Goal: Information Seeking & Learning: Learn about a topic

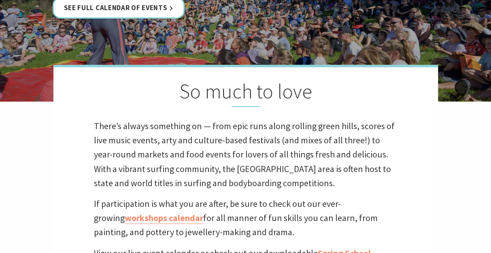
scroll to position [81, 0]
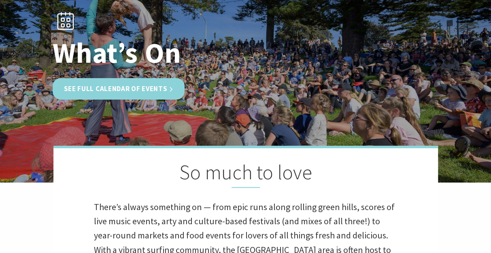
click at [115, 83] on link "See Full Calendar of Events" at bounding box center [119, 88] width 132 height 21
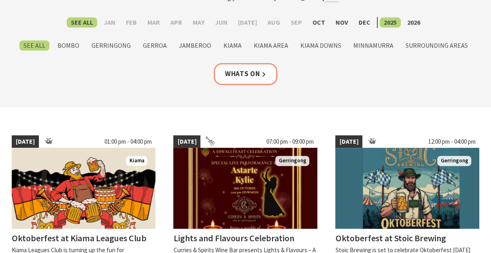
scroll to position [162, 0]
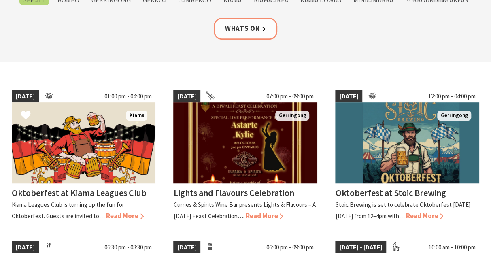
click at [112, 227] on div "18 Oct 25 01:00 pm - 04:00 pm Kiama Oktoberfest at Kiama Leagues Club Kiama Lea…" at bounding box center [84, 155] width 162 height 143
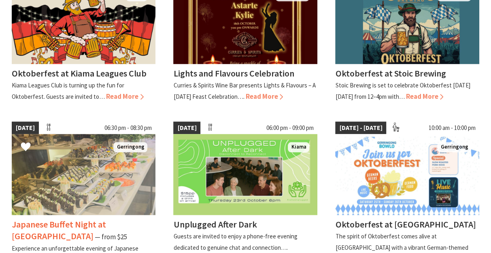
scroll to position [243, 0]
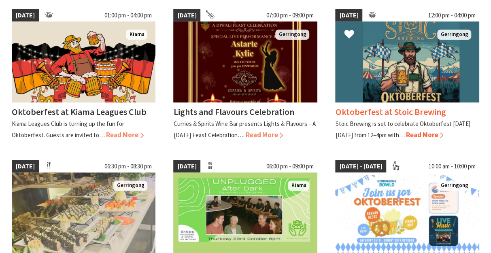
click at [413, 56] on img at bounding box center [407, 61] width 144 height 81
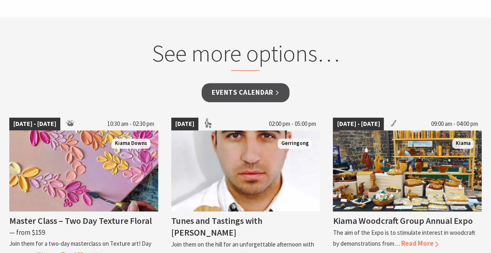
scroll to position [486, 0]
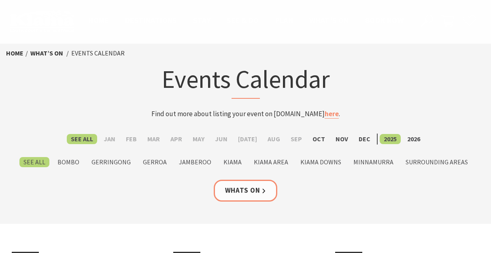
scroll to position [243, 0]
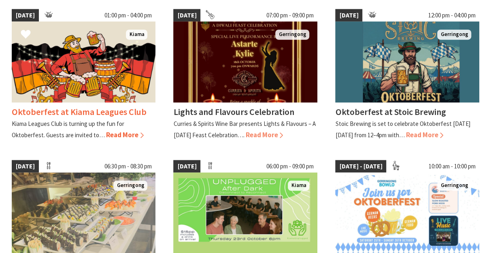
click at [96, 72] on img at bounding box center [84, 61] width 144 height 81
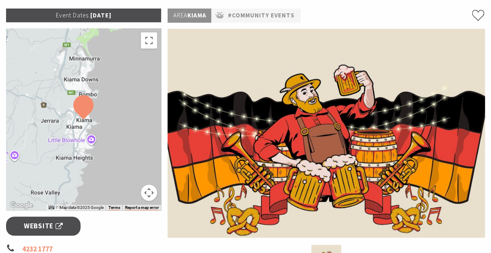
scroll to position [283, 0]
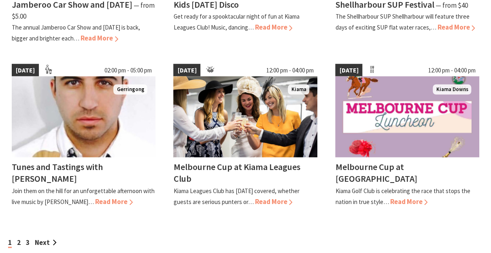
scroll to position [688, 0]
